Goal: Find specific page/section: Find specific page/section

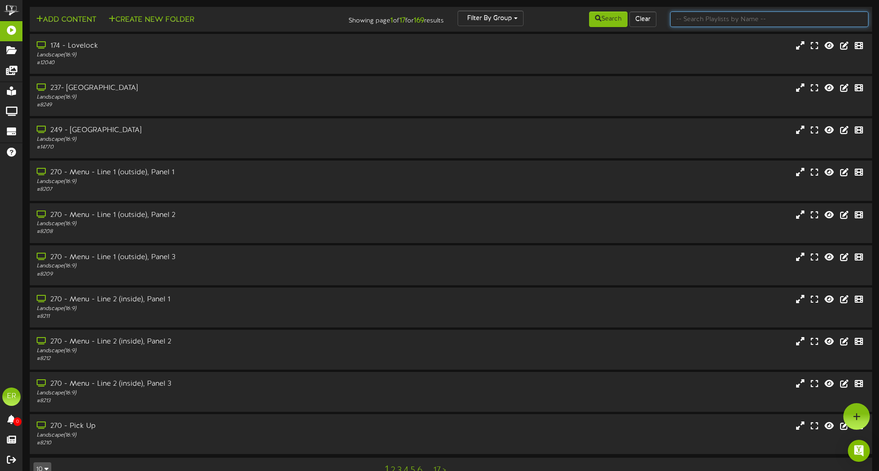
click at [698, 20] on input "text" at bounding box center [769, 19] width 198 height 16
type input "214"
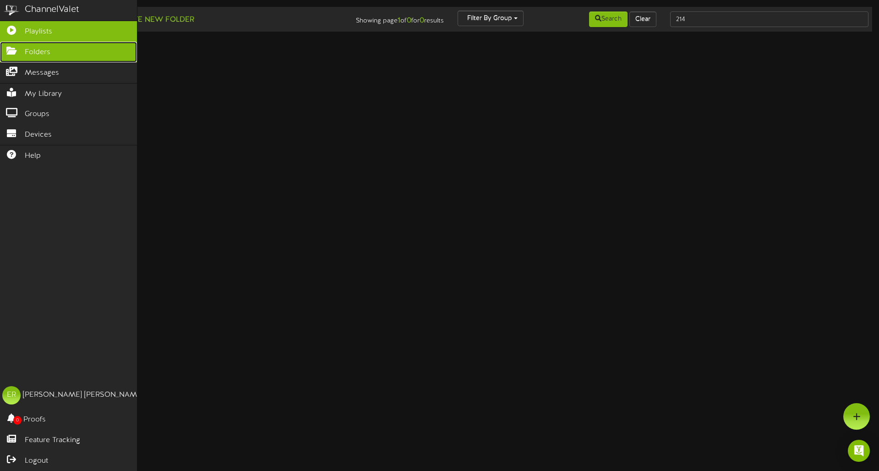
click at [31, 54] on span "Folders" at bounding box center [38, 52] width 26 height 11
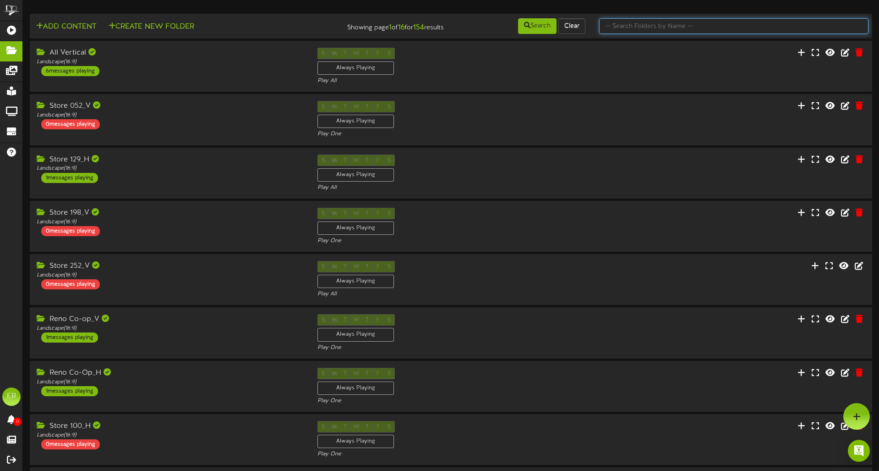
click at [768, 27] on input "text" at bounding box center [733, 26] width 269 height 16
type input "214"
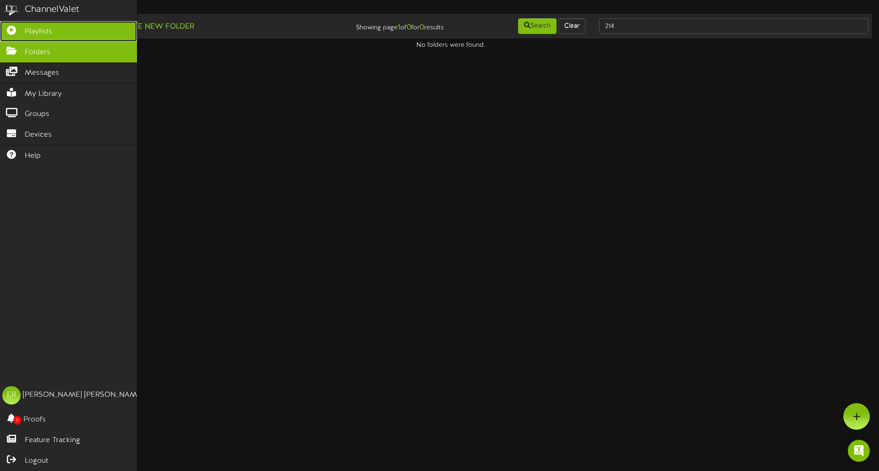
click at [49, 33] on span "Playlists" at bounding box center [38, 32] width 27 height 11
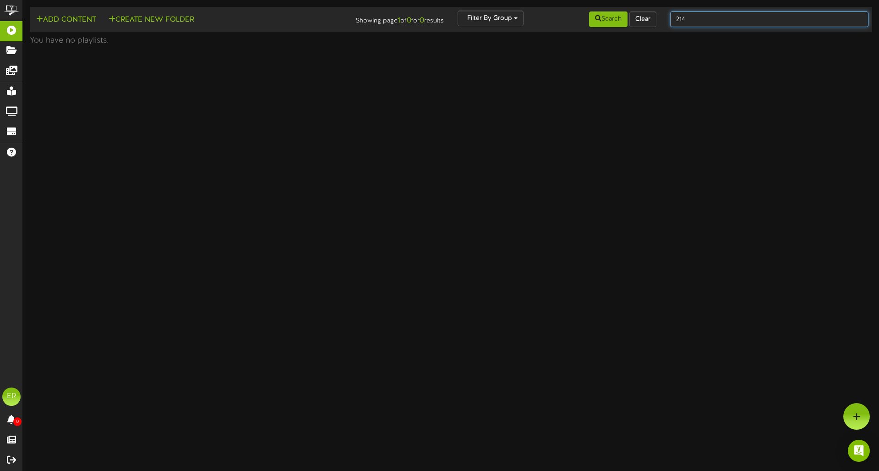
click at [709, 13] on input "214" at bounding box center [769, 19] width 198 height 16
type input ".214"
click at [709, 13] on input ".214" at bounding box center [769, 19] width 198 height 16
type input "214"
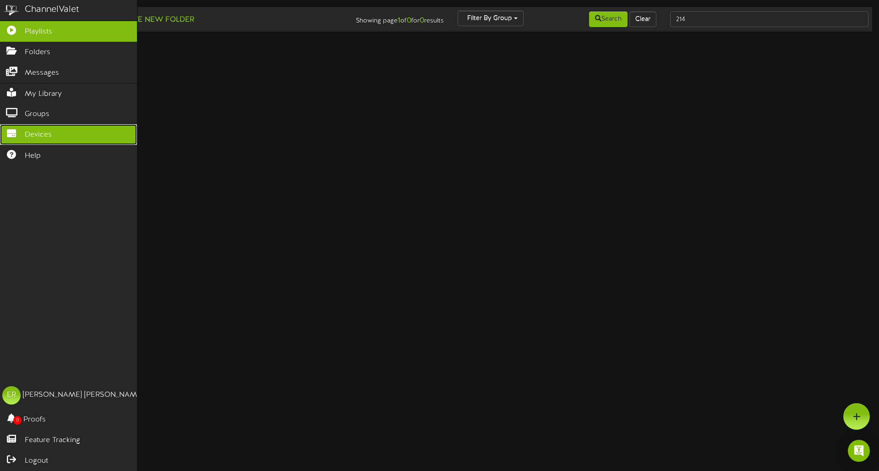
click at [37, 137] on span "Devices" at bounding box center [38, 135] width 27 height 11
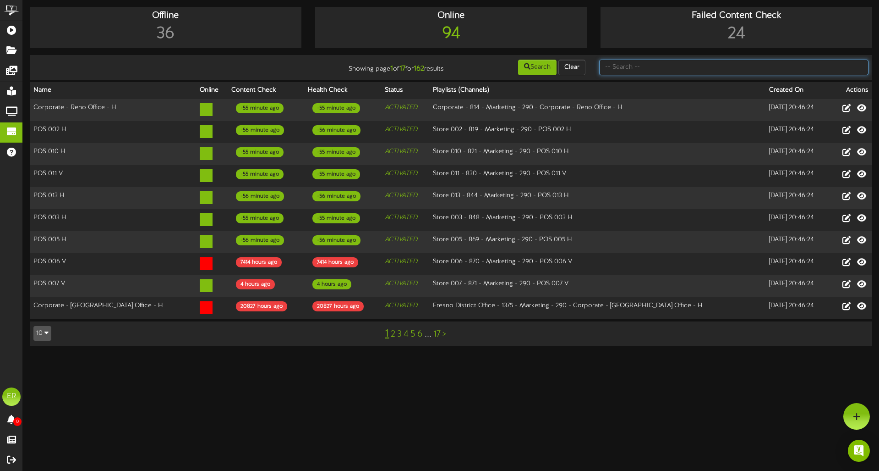
click at [644, 66] on input "text" at bounding box center [733, 68] width 269 height 16
type input "214"
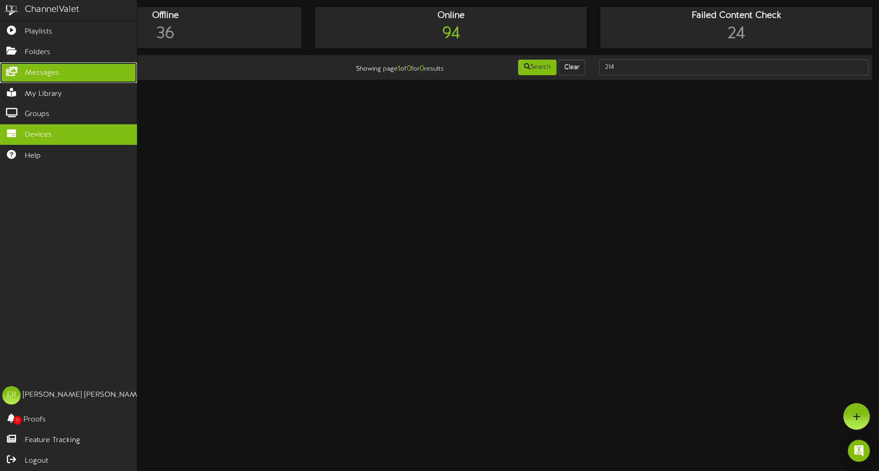
click at [47, 79] on link "Messages" at bounding box center [68, 72] width 137 height 21
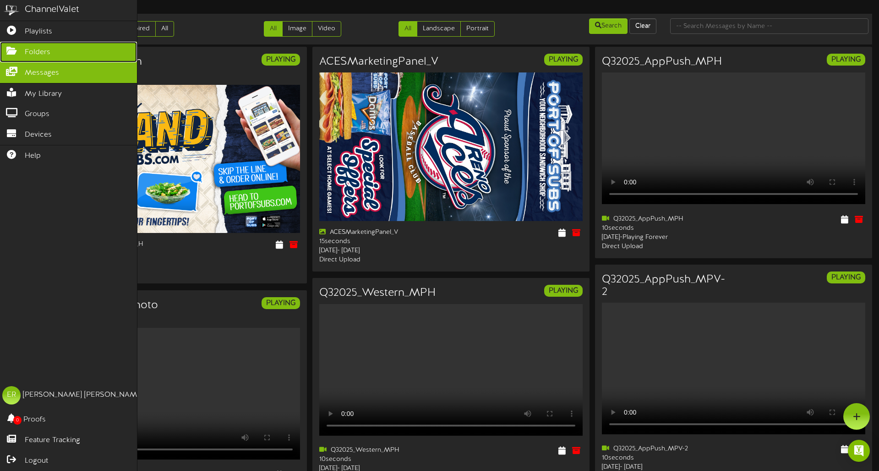
click at [48, 55] on span "Folders" at bounding box center [38, 52] width 26 height 11
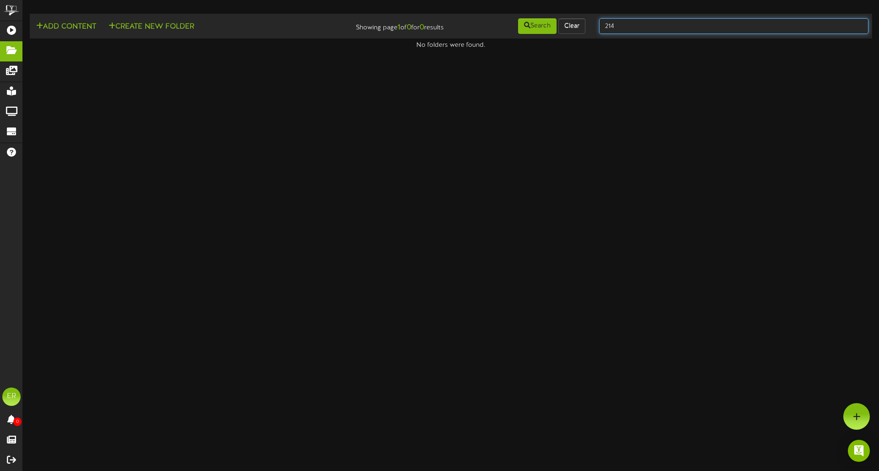
click at [725, 33] on input "214" at bounding box center [733, 26] width 269 height 16
type input "2"
type input "menu"
